Goal: Task Accomplishment & Management: Complete application form

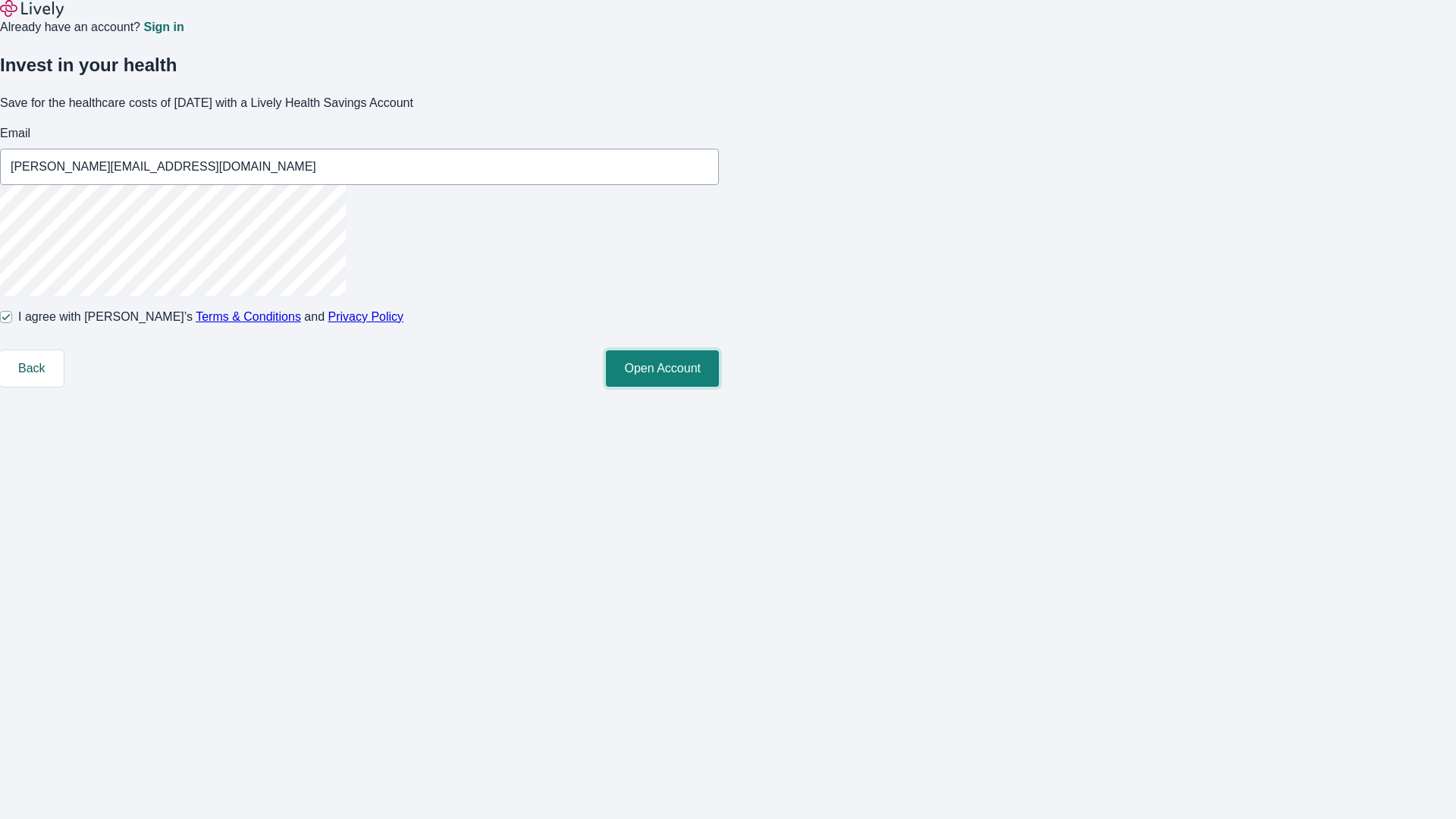
click at [719, 386] on button "Open Account" at bounding box center [663, 368] width 113 height 37
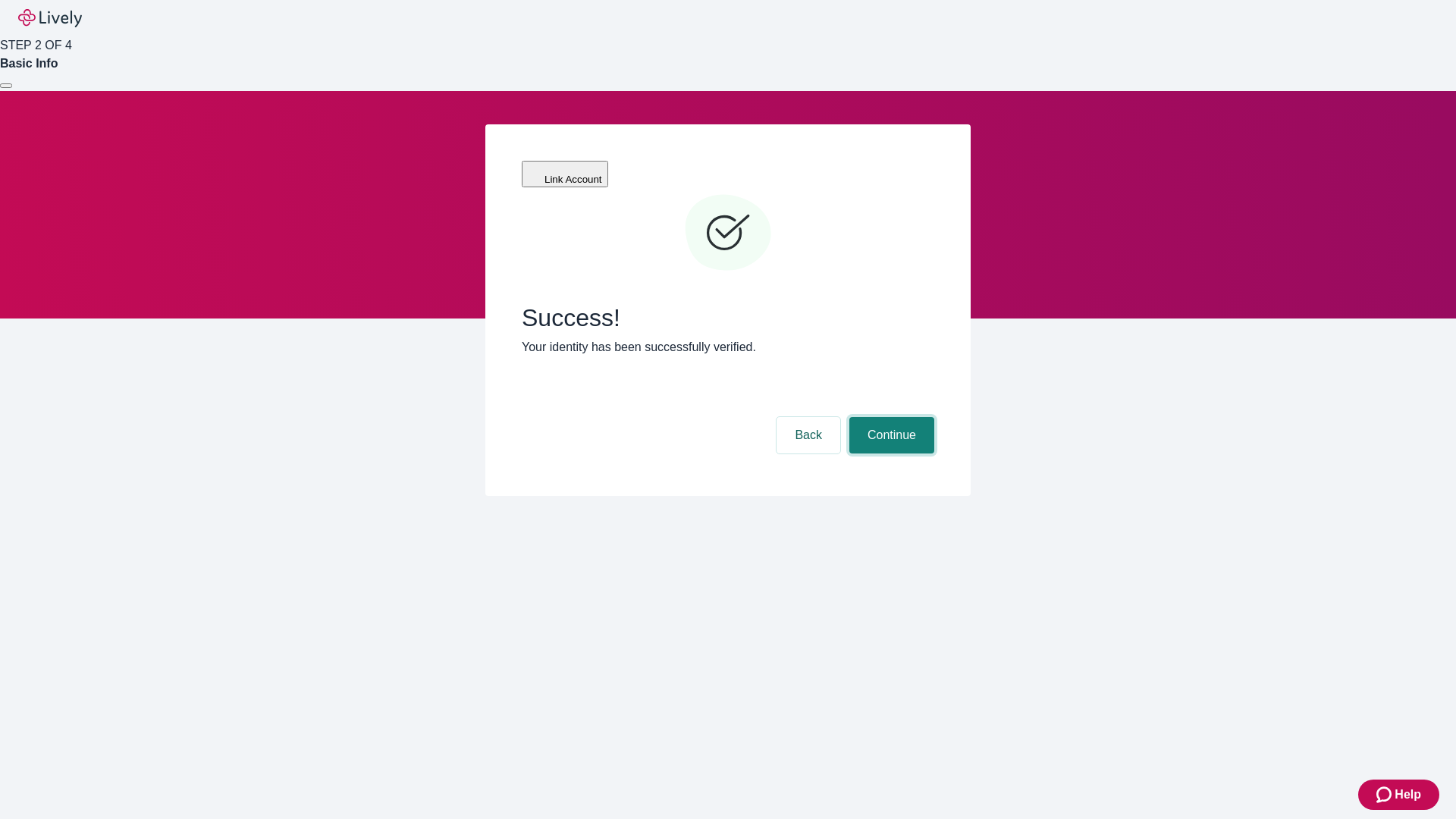
click at [890, 417] on button "Continue" at bounding box center [892, 435] width 85 height 37
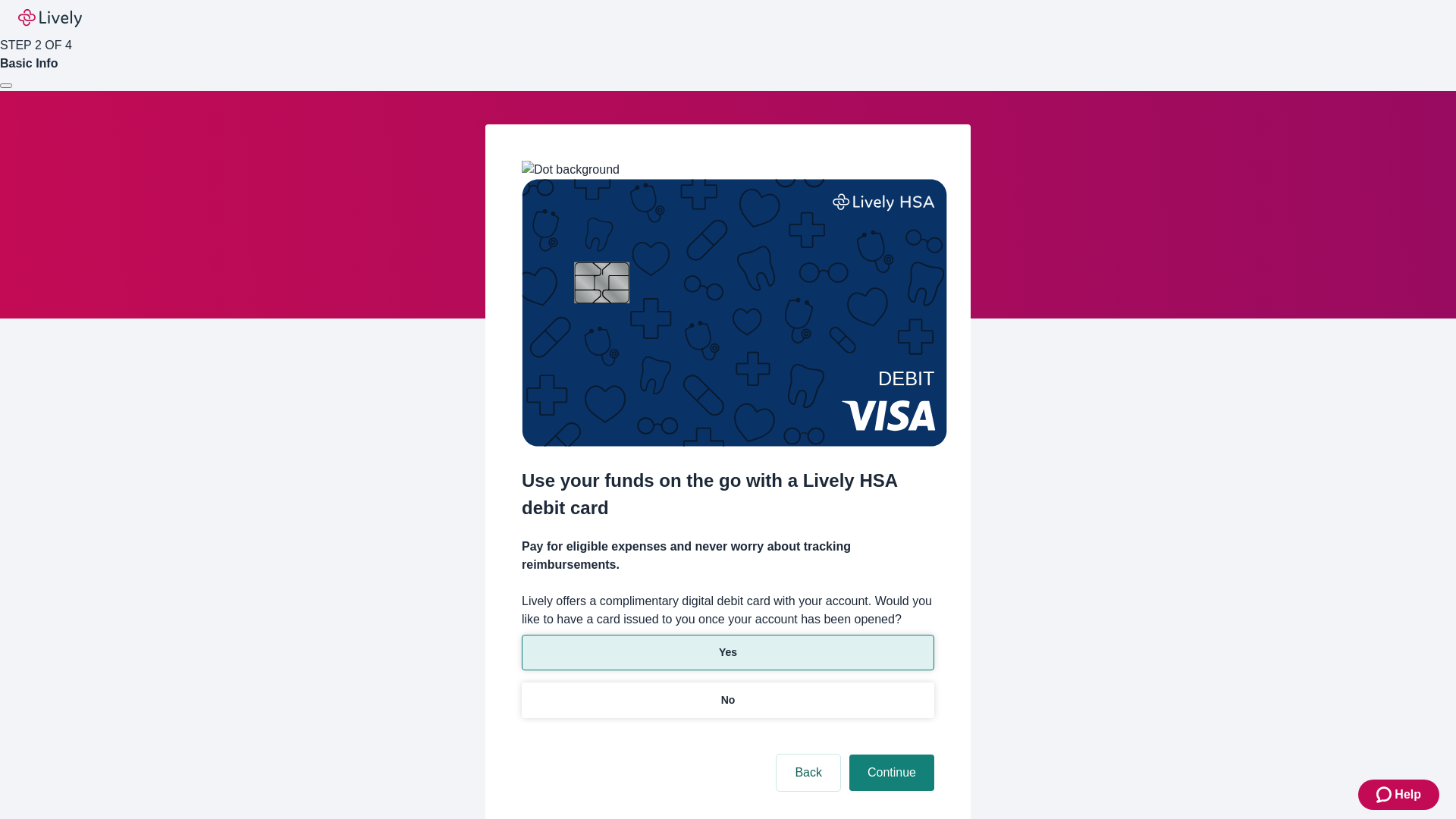
click at [727, 645] on p "Yes" at bounding box center [728, 653] width 18 height 16
click at [890, 755] on button "Continue" at bounding box center [892, 773] width 85 height 37
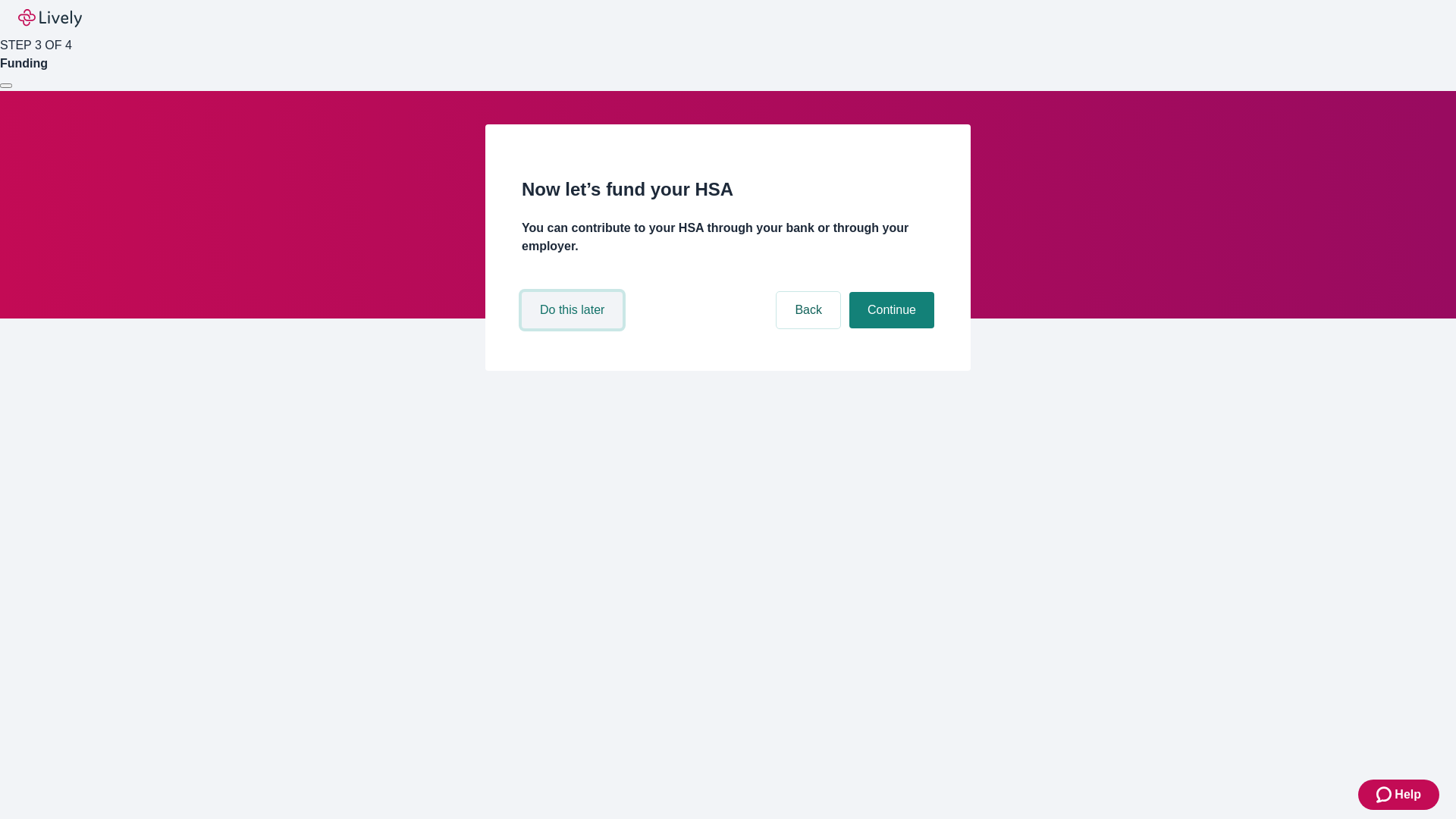
click at [574, 328] on button "Do this later" at bounding box center [571, 309] width 101 height 37
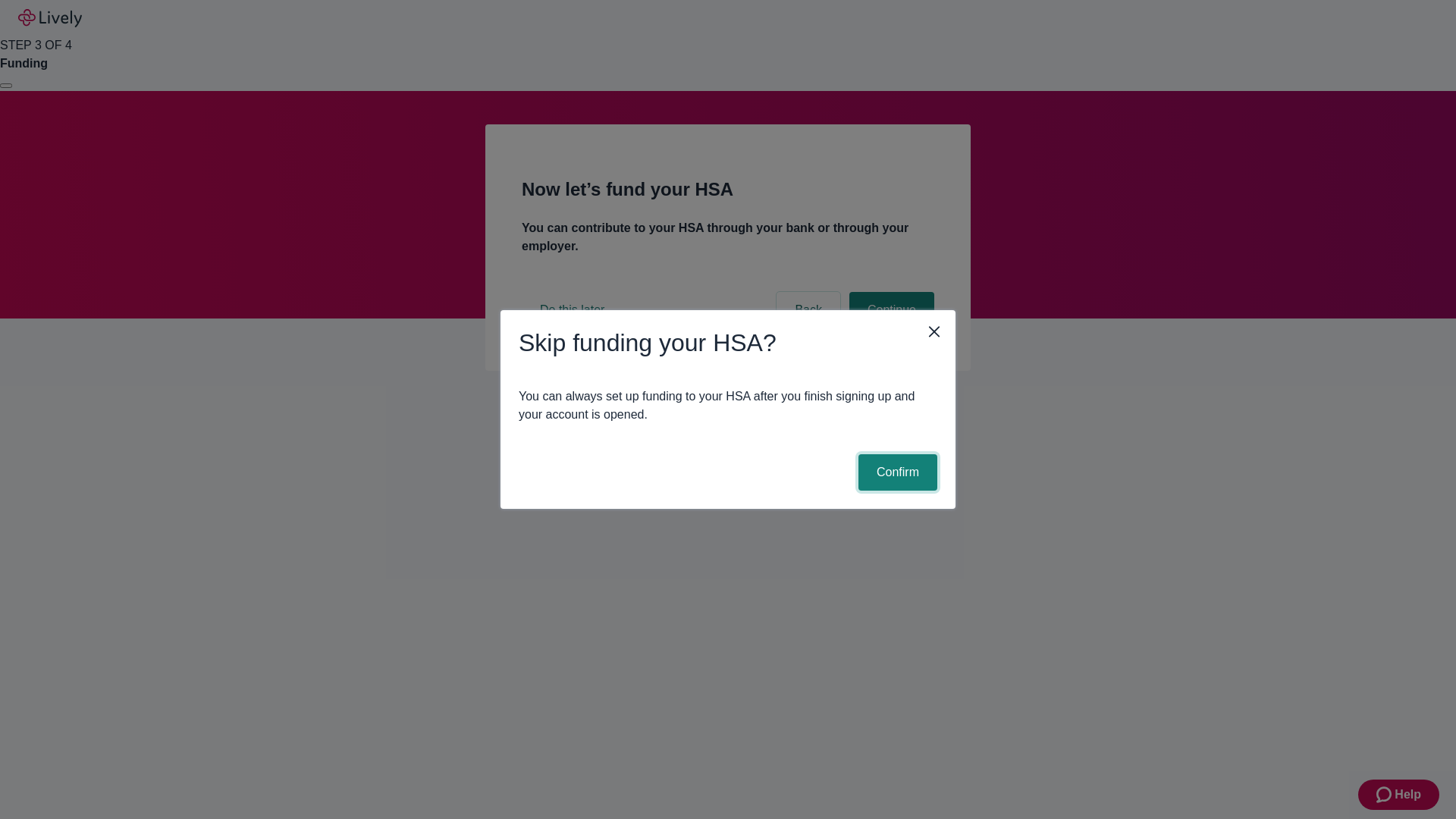
click at [896, 472] on button "Confirm" at bounding box center [898, 472] width 79 height 37
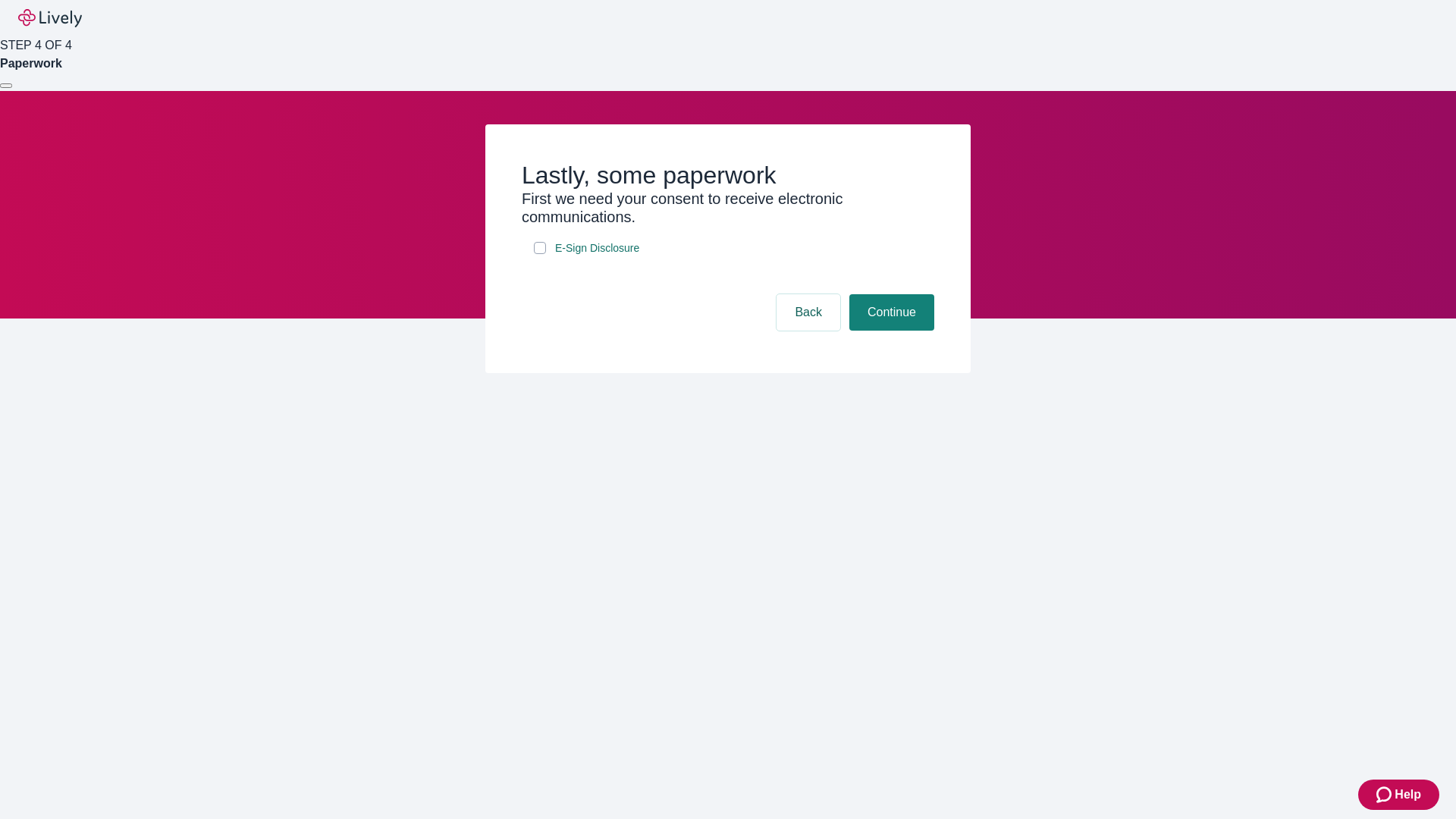
click at [540, 254] on input "E-Sign Disclosure" at bounding box center [540, 249] width 13 height 13
checkbox input "true"
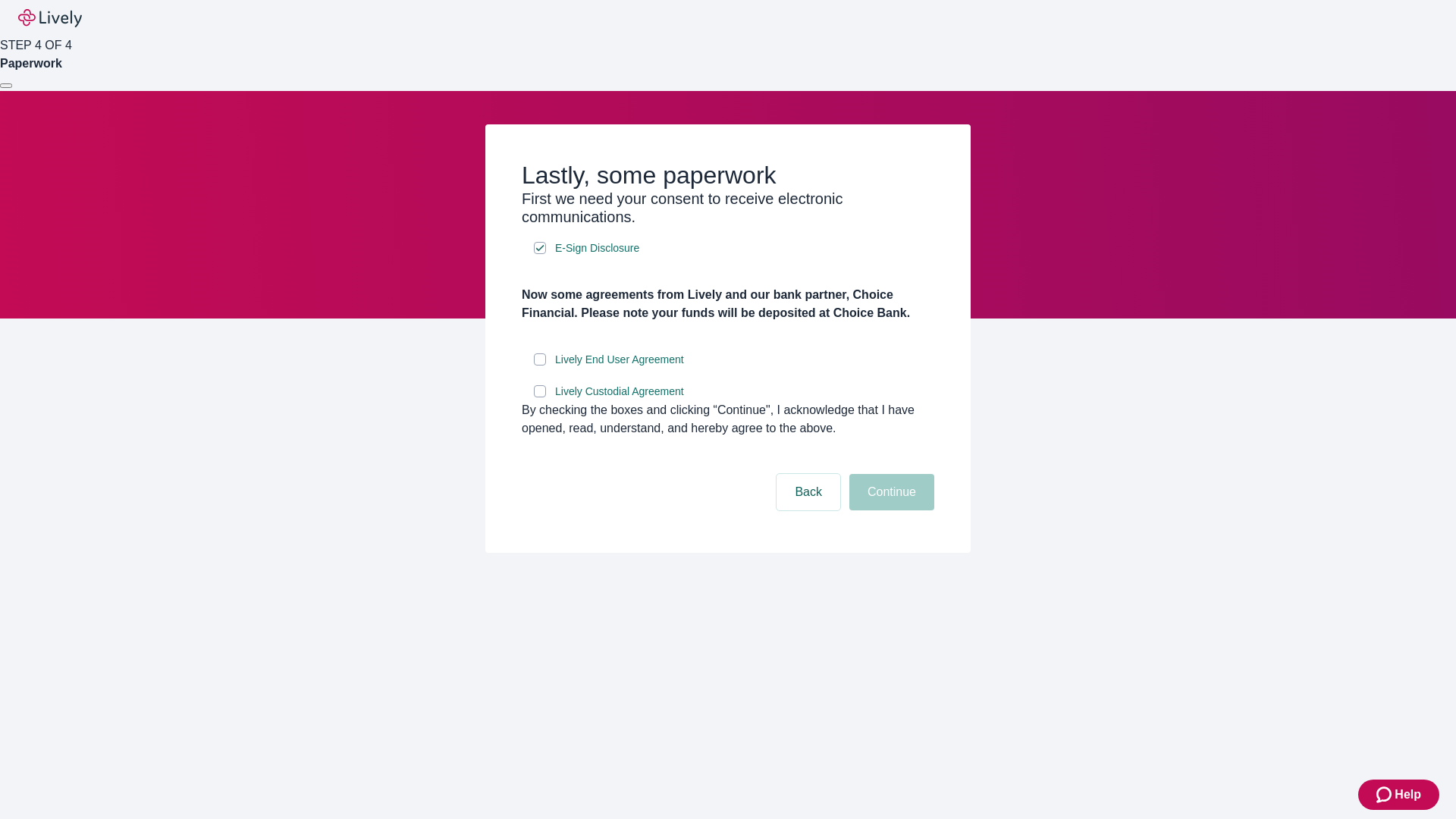
click at [540, 366] on input "Lively End User Agreement" at bounding box center [540, 359] width 13 height 13
checkbox input "true"
click at [540, 397] on input "Lively Custodial Agreement" at bounding box center [540, 392] width 13 height 13
checkbox input "true"
click at [890, 511] on button "Continue" at bounding box center [892, 492] width 85 height 37
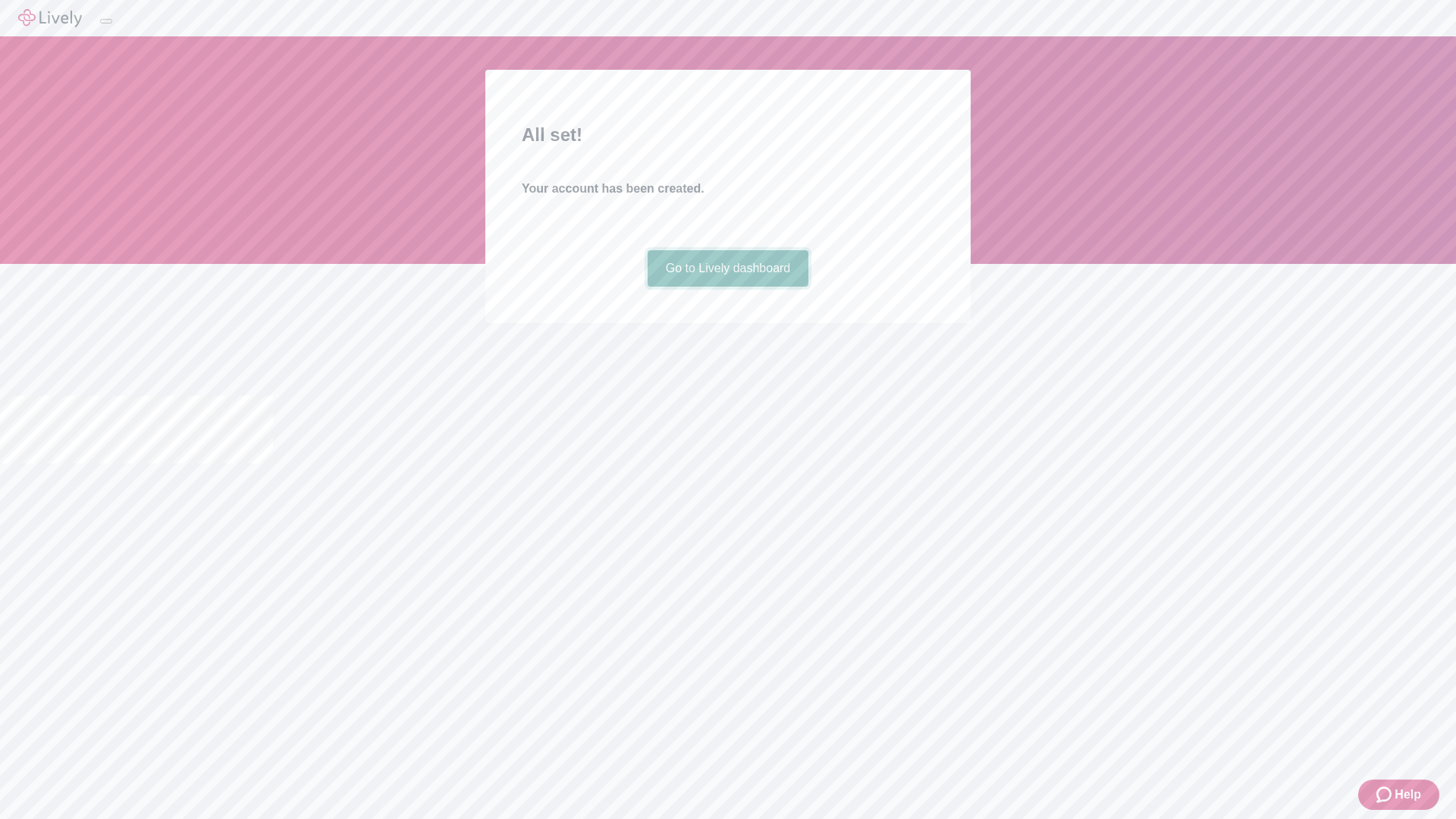
click at [727, 287] on link "Go to Lively dashboard" at bounding box center [728, 268] width 162 height 37
